Goal: Task Accomplishment & Management: Manage account settings

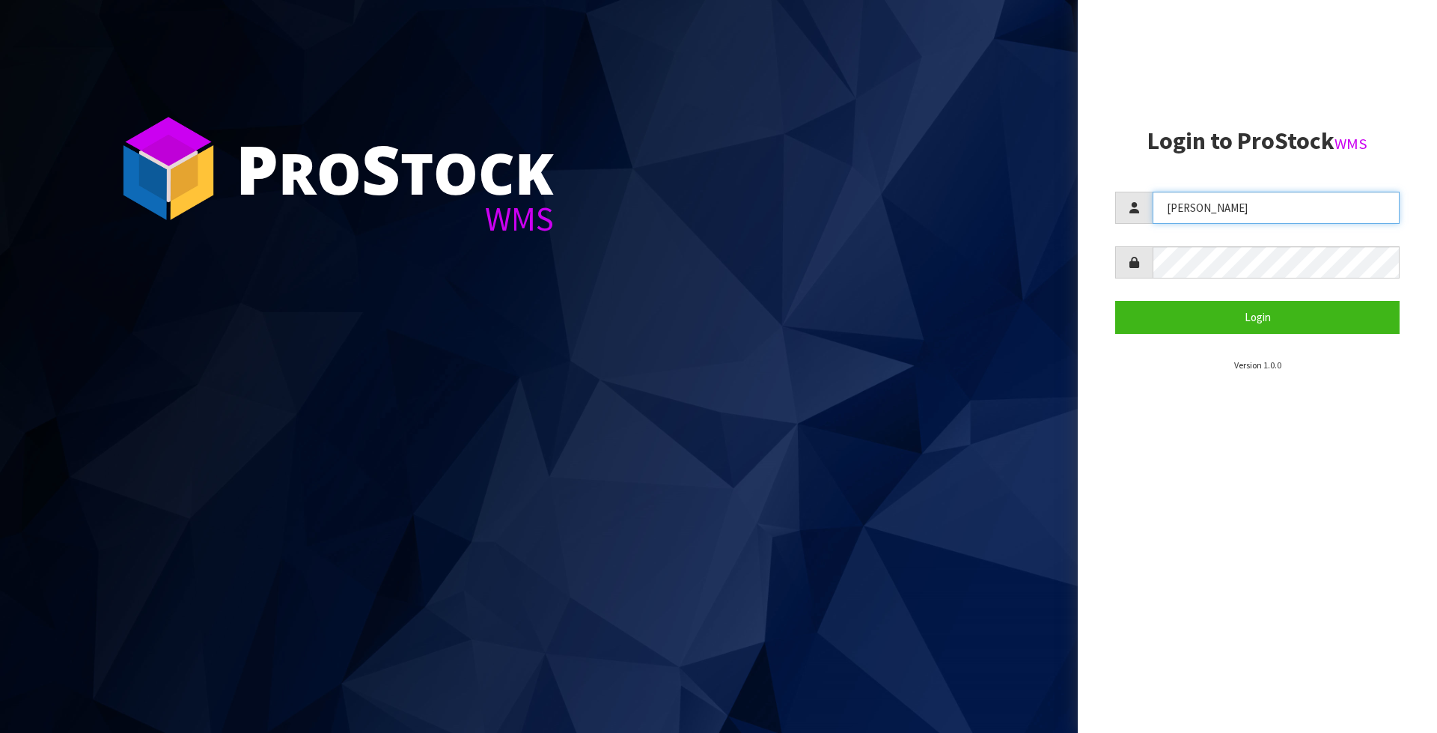
drag, startPoint x: 1262, startPoint y: 214, endPoint x: 1001, endPoint y: 248, distance: 262.7
click at [1001, 248] on div "P ro S tock WMS Login to ProStock WMS [PERSON_NAME] Login Version 1.0.0" at bounding box center [718, 366] width 1437 height 733
type input "meena"
click at [1105, 263] on aside "Login to ProStock WMS meena Login Version 1.0.0" at bounding box center [1257, 366] width 359 height 733
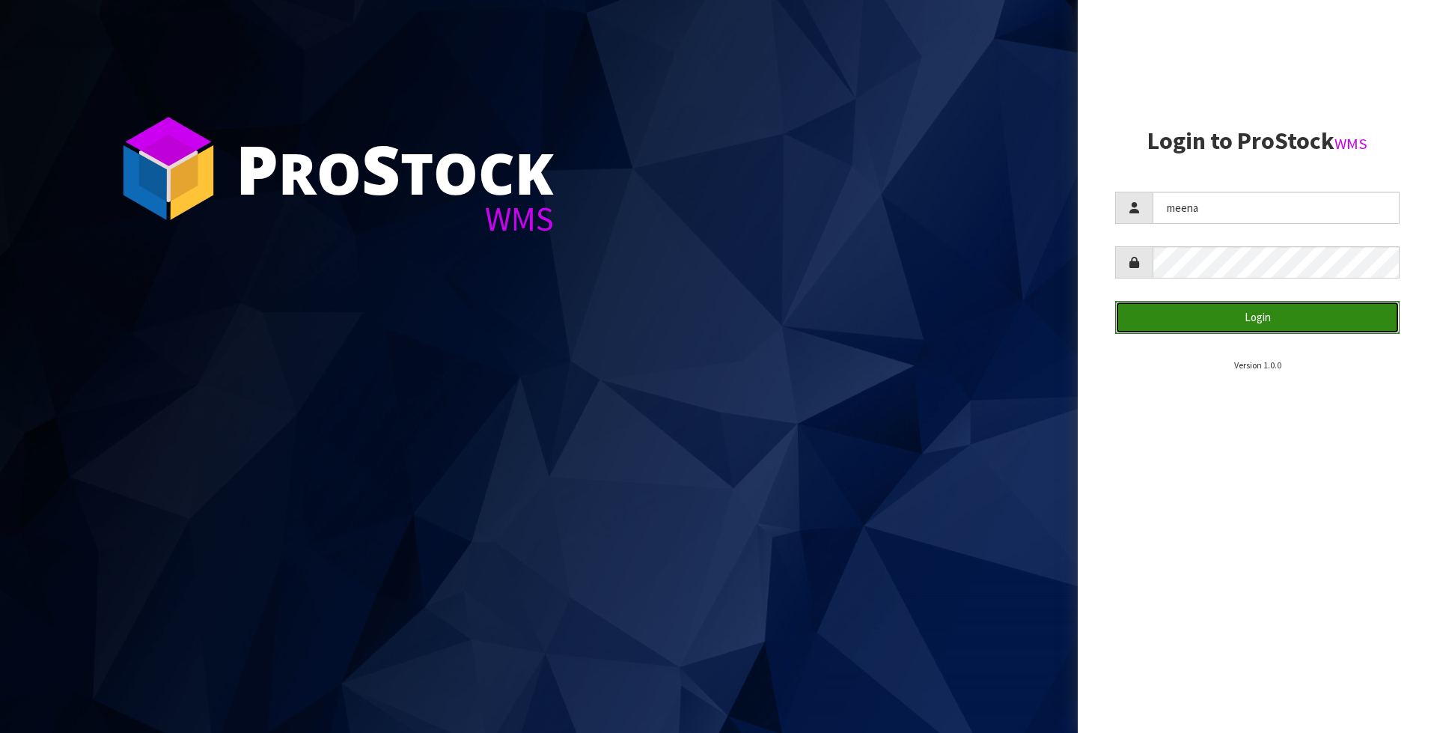
click at [1227, 313] on button "Login" at bounding box center [1257, 317] width 284 height 32
